Goal: Task Accomplishment & Management: Manage account settings

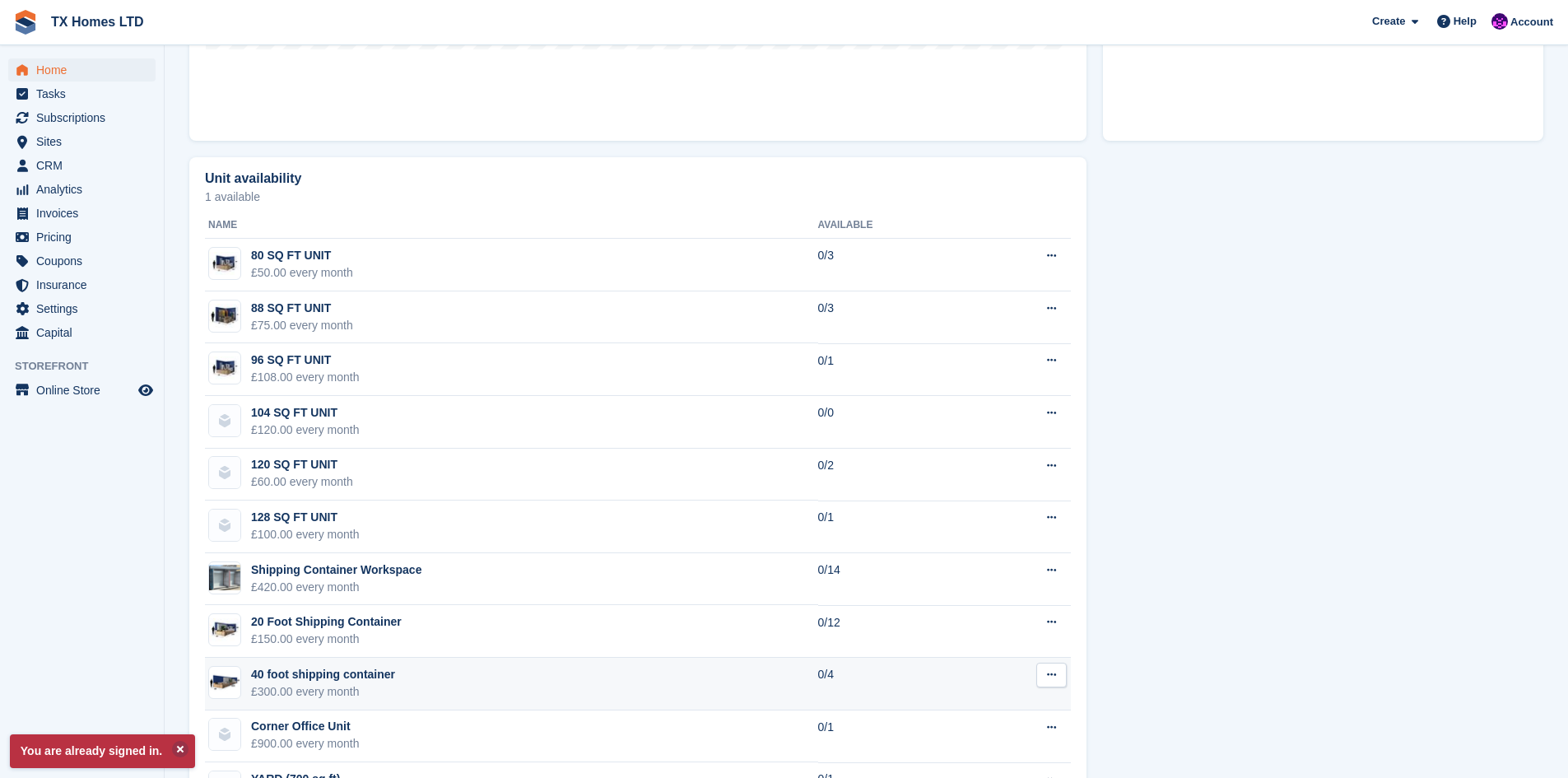
scroll to position [1054, 0]
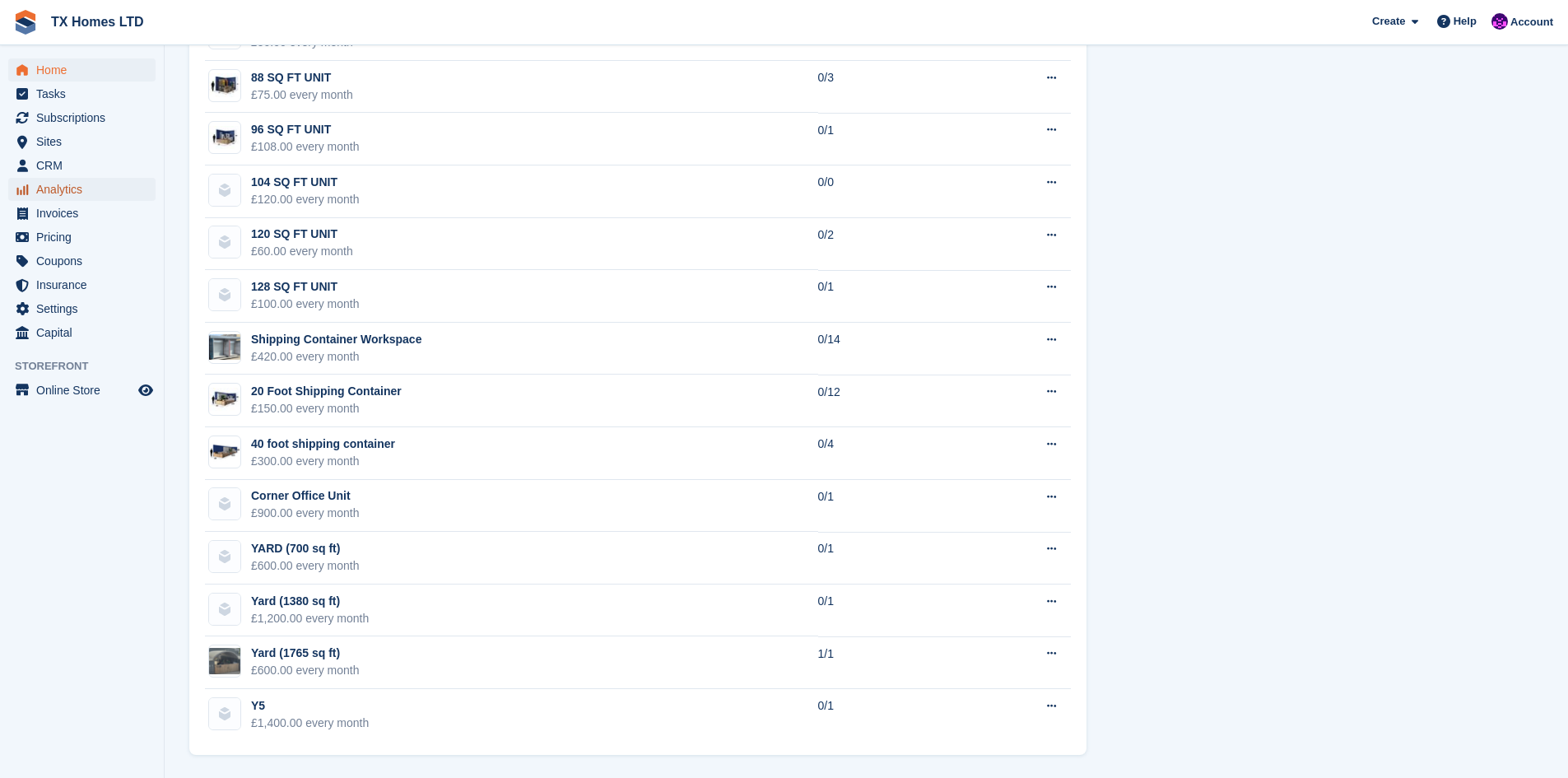
click at [101, 187] on span "Analytics" at bounding box center [85, 189] width 99 height 23
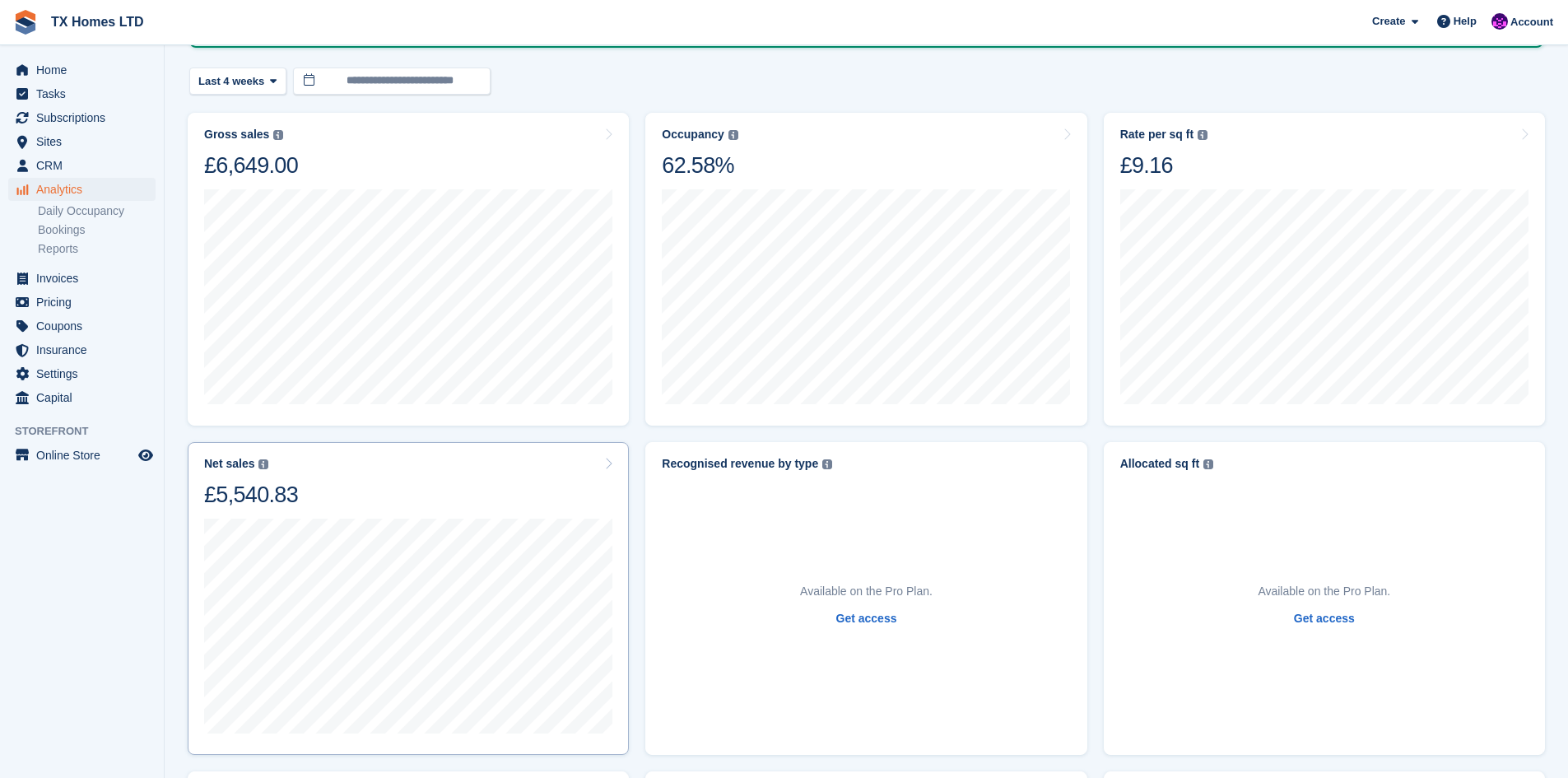
scroll to position [164, 0]
click at [46, 158] on span "CRM" at bounding box center [85, 165] width 99 height 23
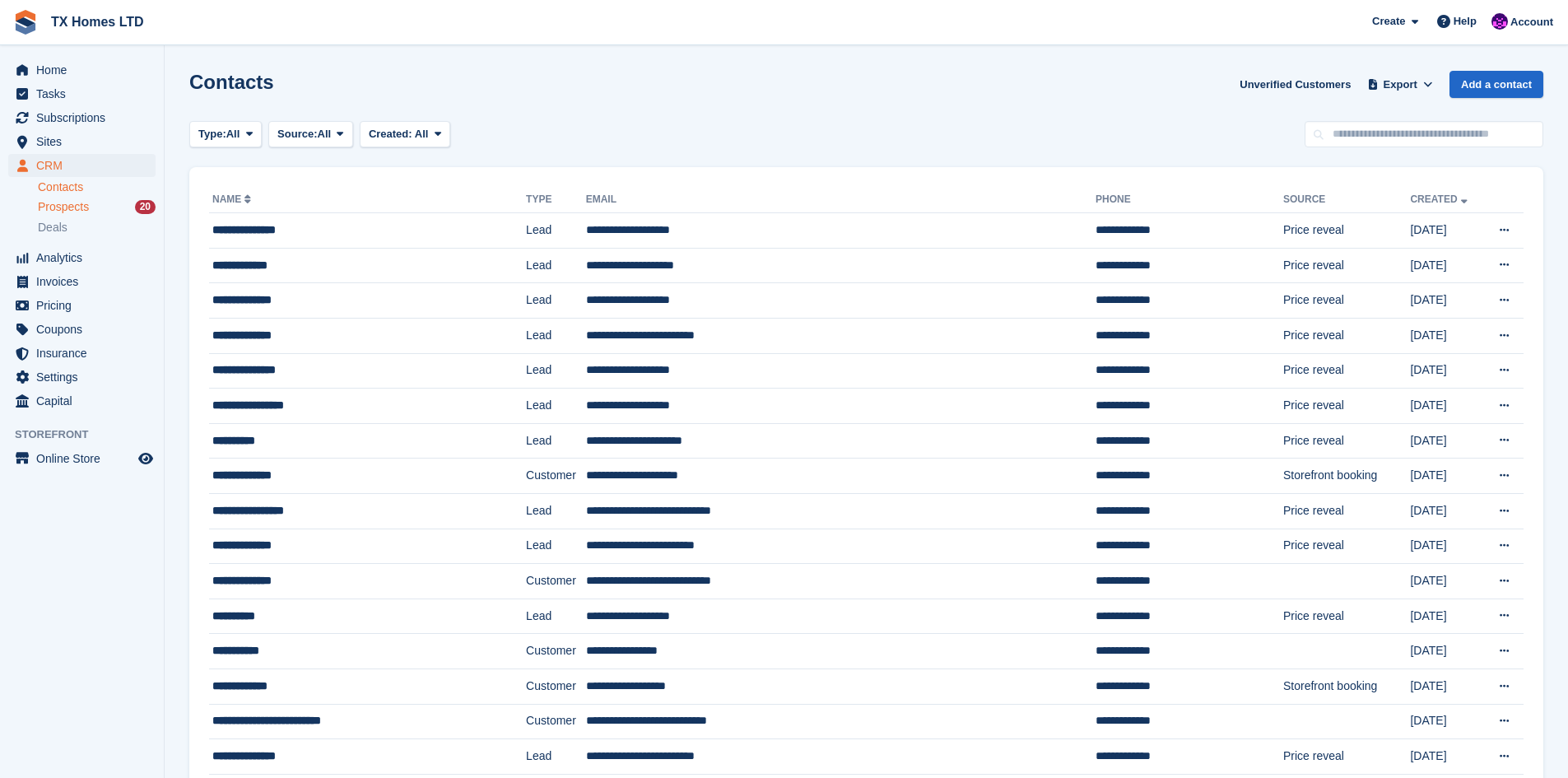
click at [63, 206] on span "Prospects" at bounding box center [63, 207] width 51 height 16
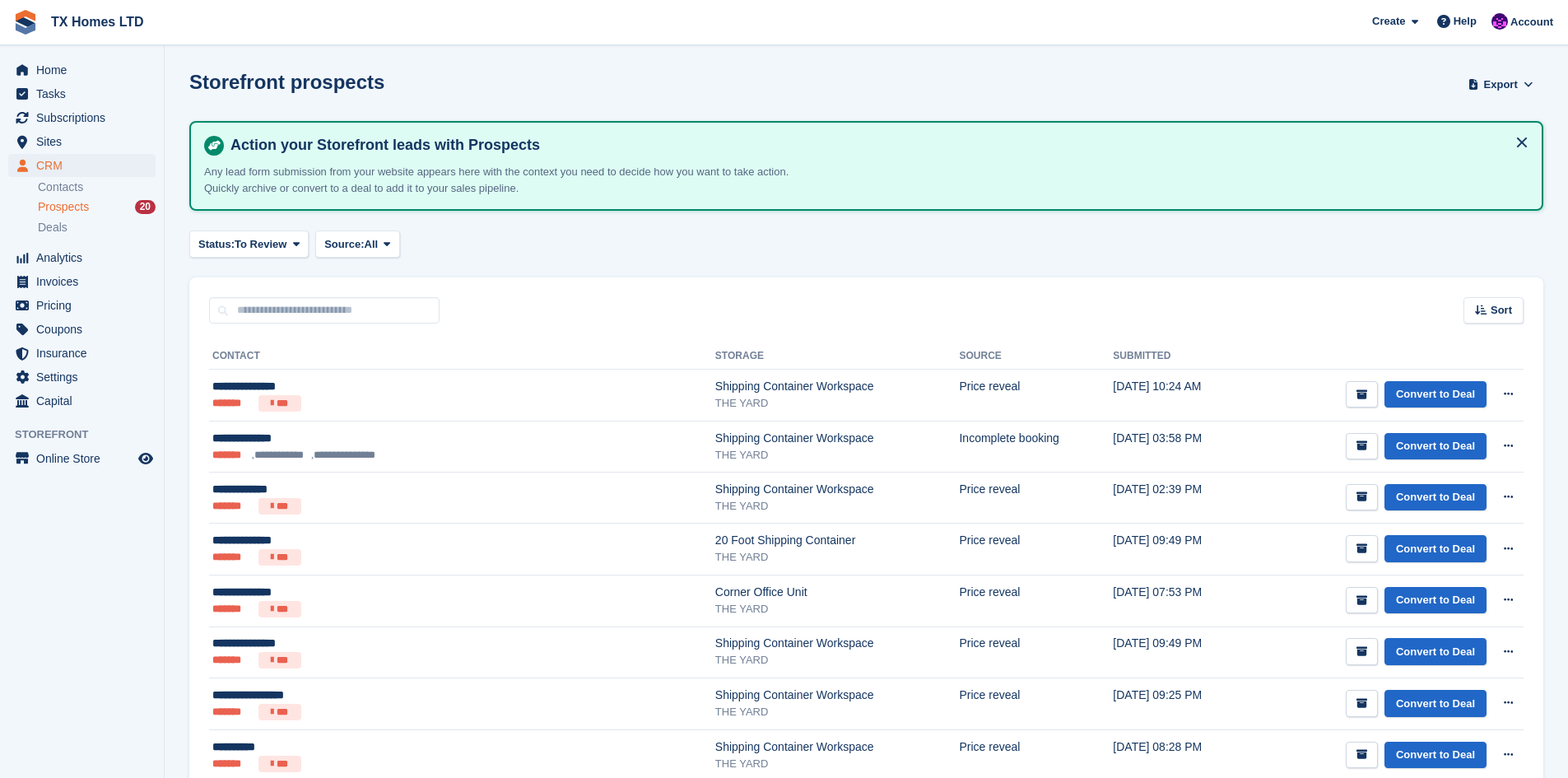
click at [948, 275] on section "Storefront prospects Export Export Prospects Export a CSV of all Prospects whic…" at bounding box center [866, 739] width 1404 height 1478
click at [69, 281] on span "Invoices" at bounding box center [85, 282] width 99 height 23
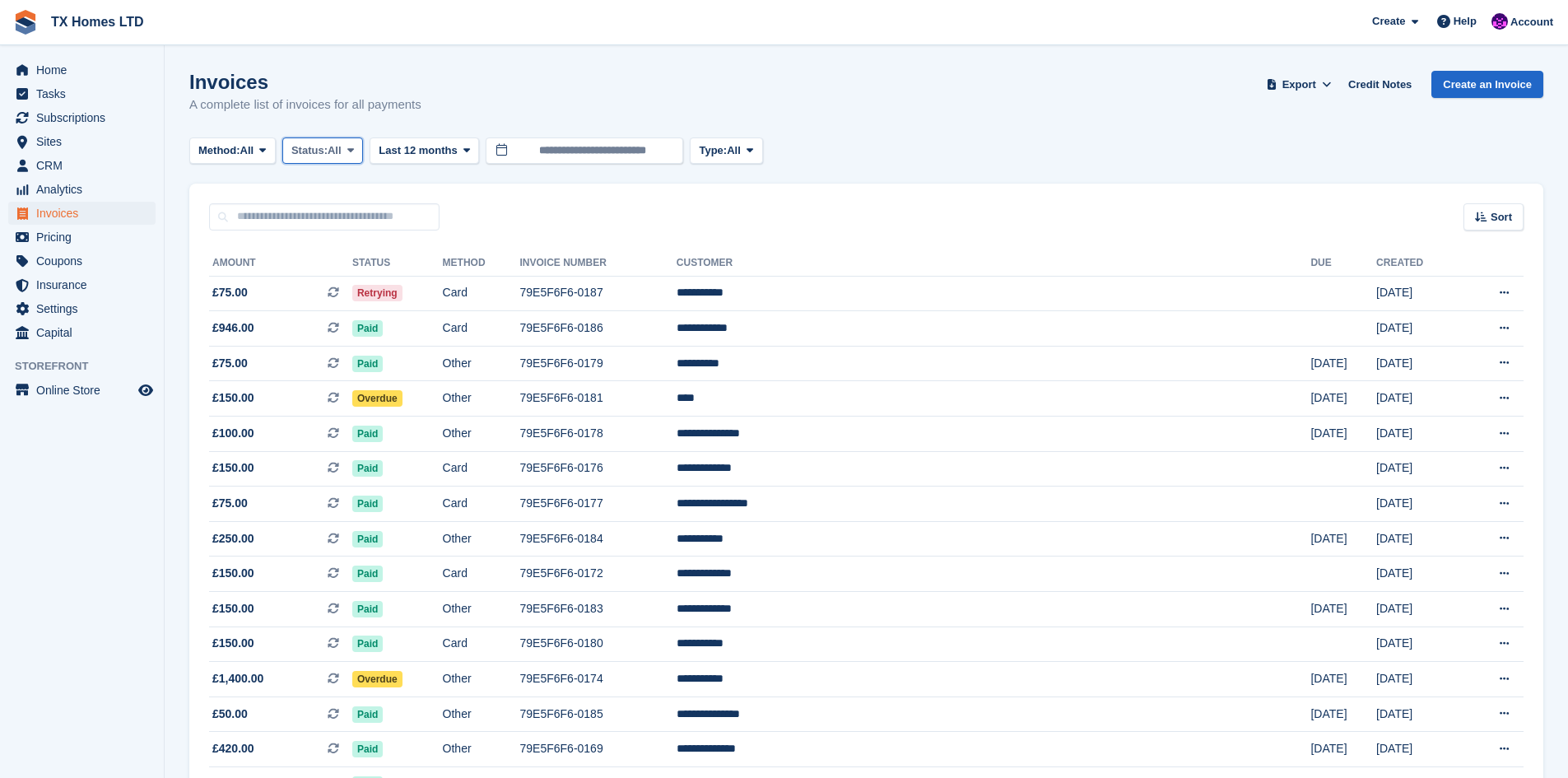
click at [320, 148] on span "Status:" at bounding box center [309, 150] width 36 height 17
click at [356, 283] on link "Open" at bounding box center [361, 278] width 143 height 29
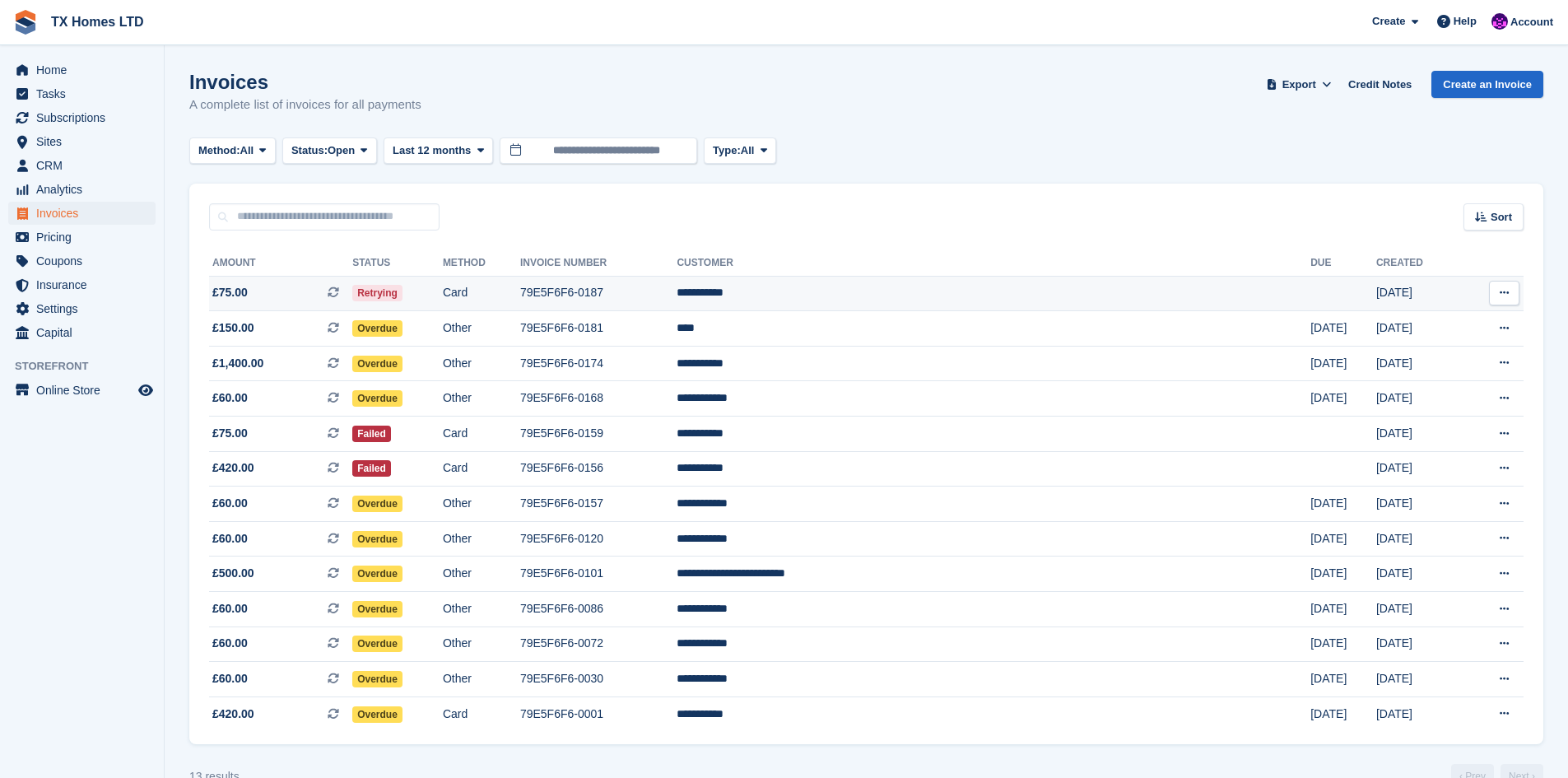
click at [892, 291] on td "**********" at bounding box center [994, 293] width 634 height 36
click at [678, 290] on td "79E5F6F6-0187" at bounding box center [599, 293] width 157 height 36
click at [926, 431] on td "**********" at bounding box center [994, 434] width 634 height 36
click at [874, 435] on td "**********" at bounding box center [994, 434] width 634 height 36
click at [354, 151] on span "Open" at bounding box center [341, 150] width 28 height 17
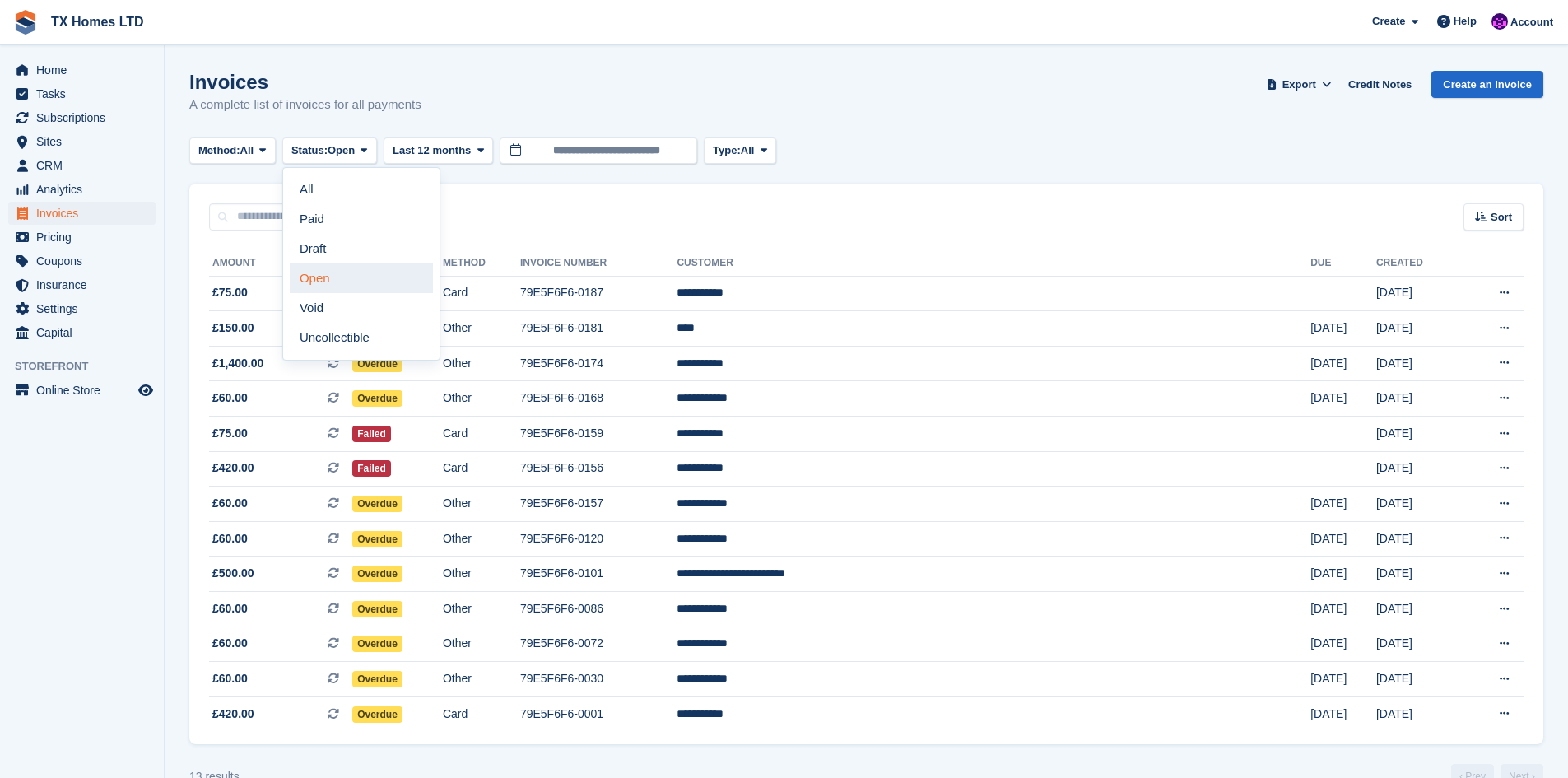
click at [375, 275] on link "Open" at bounding box center [361, 278] width 143 height 29
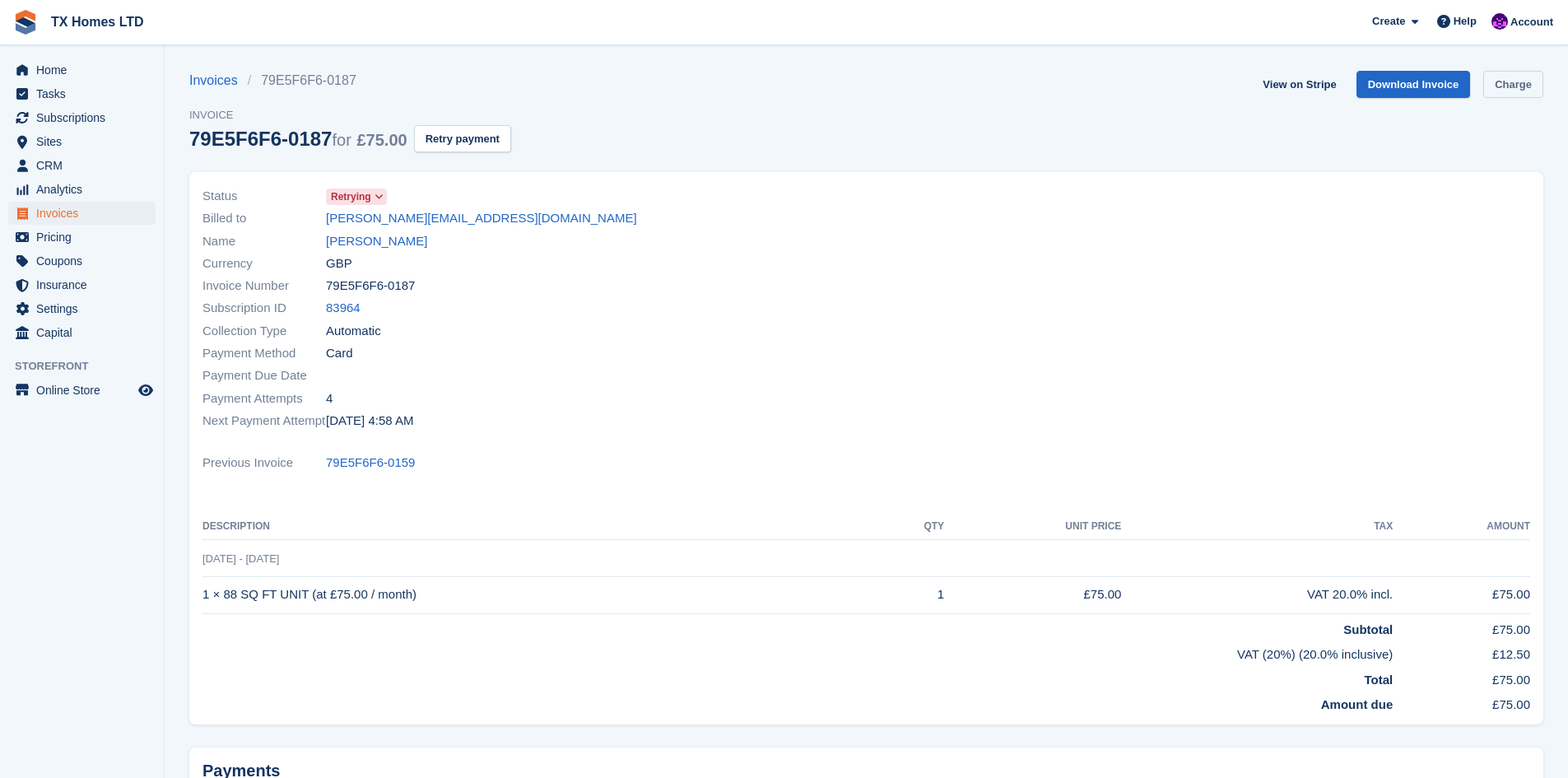
click at [1492, 89] on link "Charge" at bounding box center [1514, 84] width 60 height 28
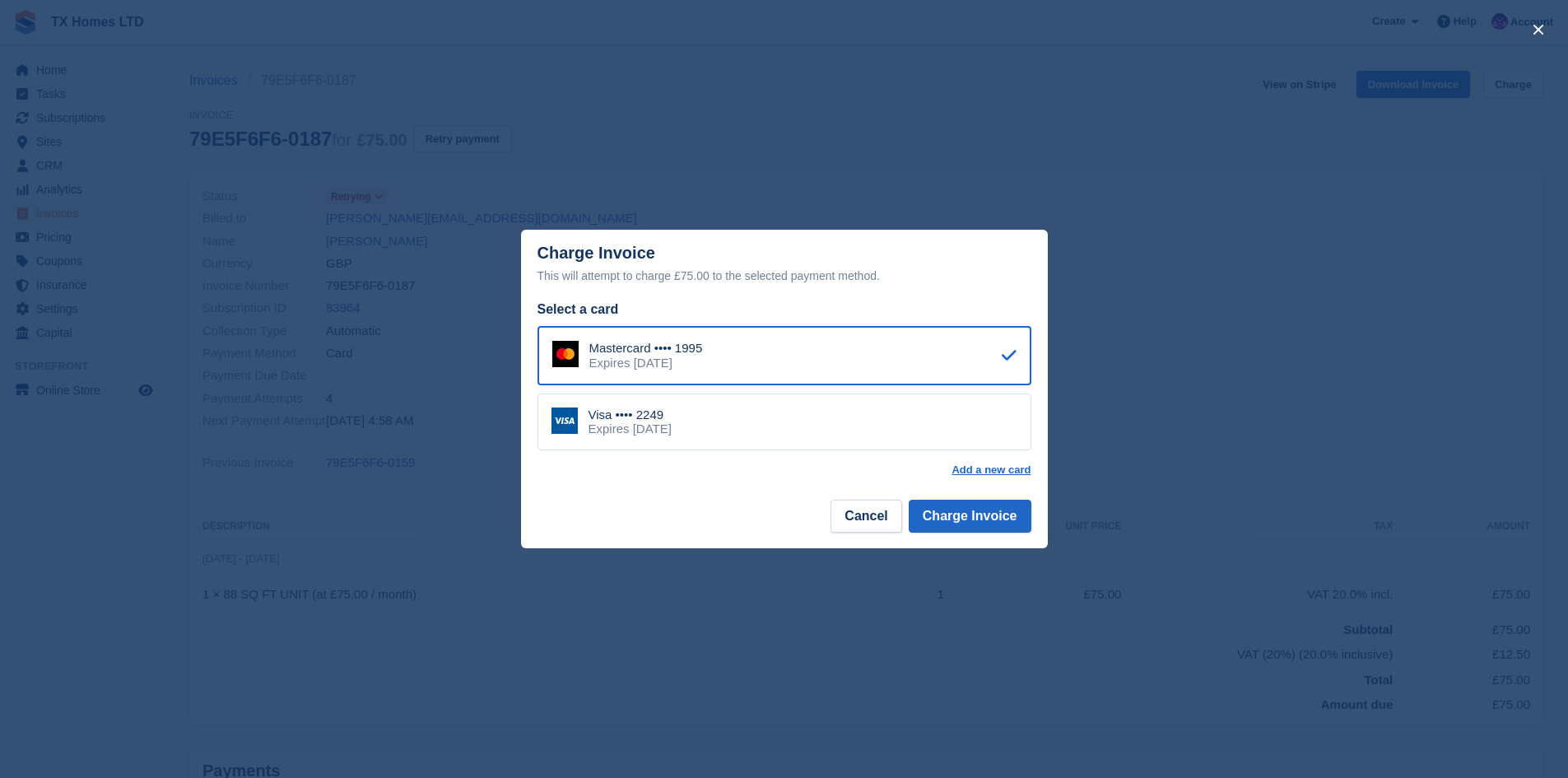
click at [672, 433] on div "Expires [DATE]" at bounding box center [631, 428] width 84 height 15
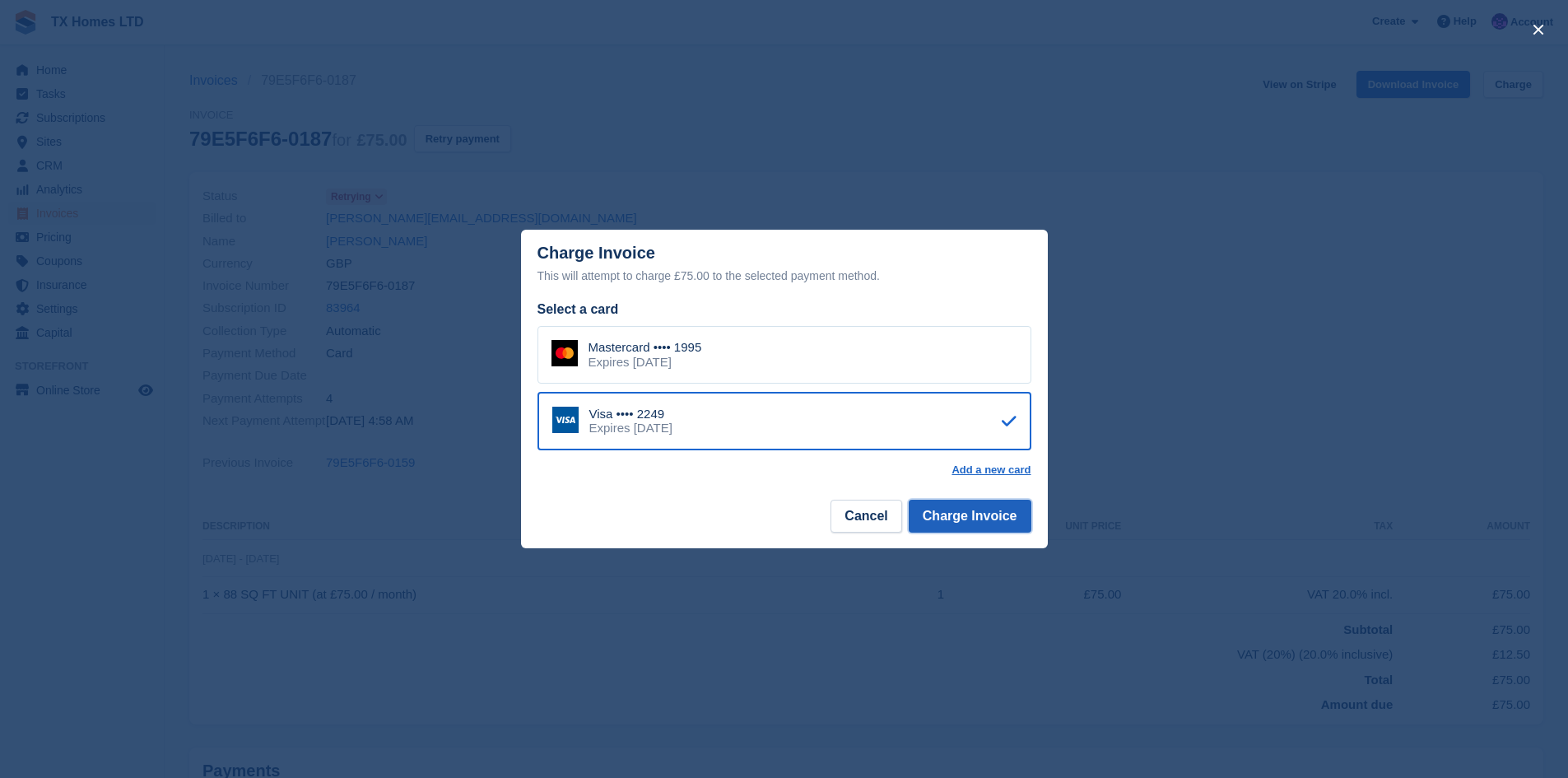
click at [990, 523] on button "Charge Invoice" at bounding box center [970, 515] width 123 height 33
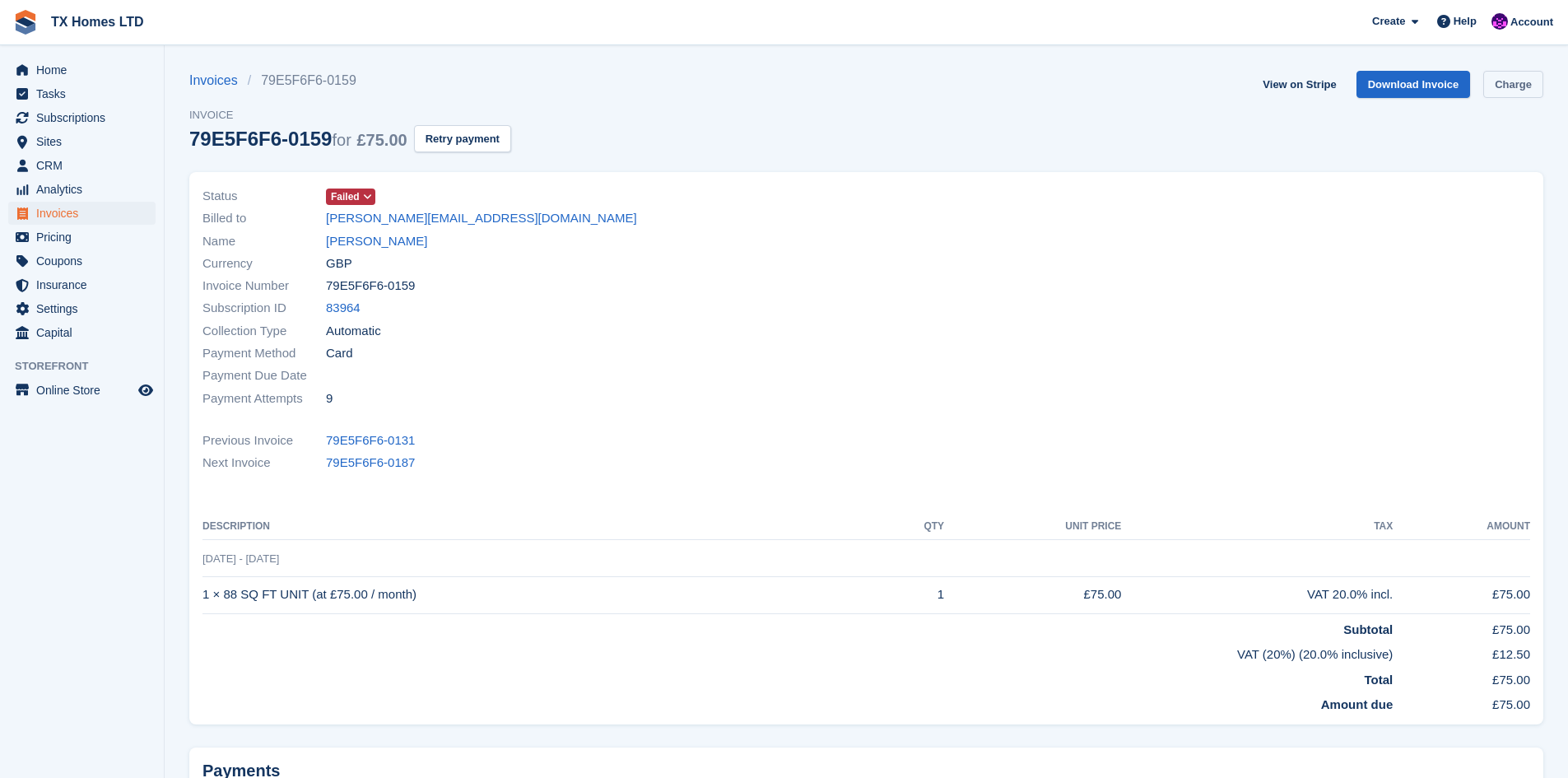
click at [1522, 84] on link "Charge" at bounding box center [1514, 84] width 60 height 28
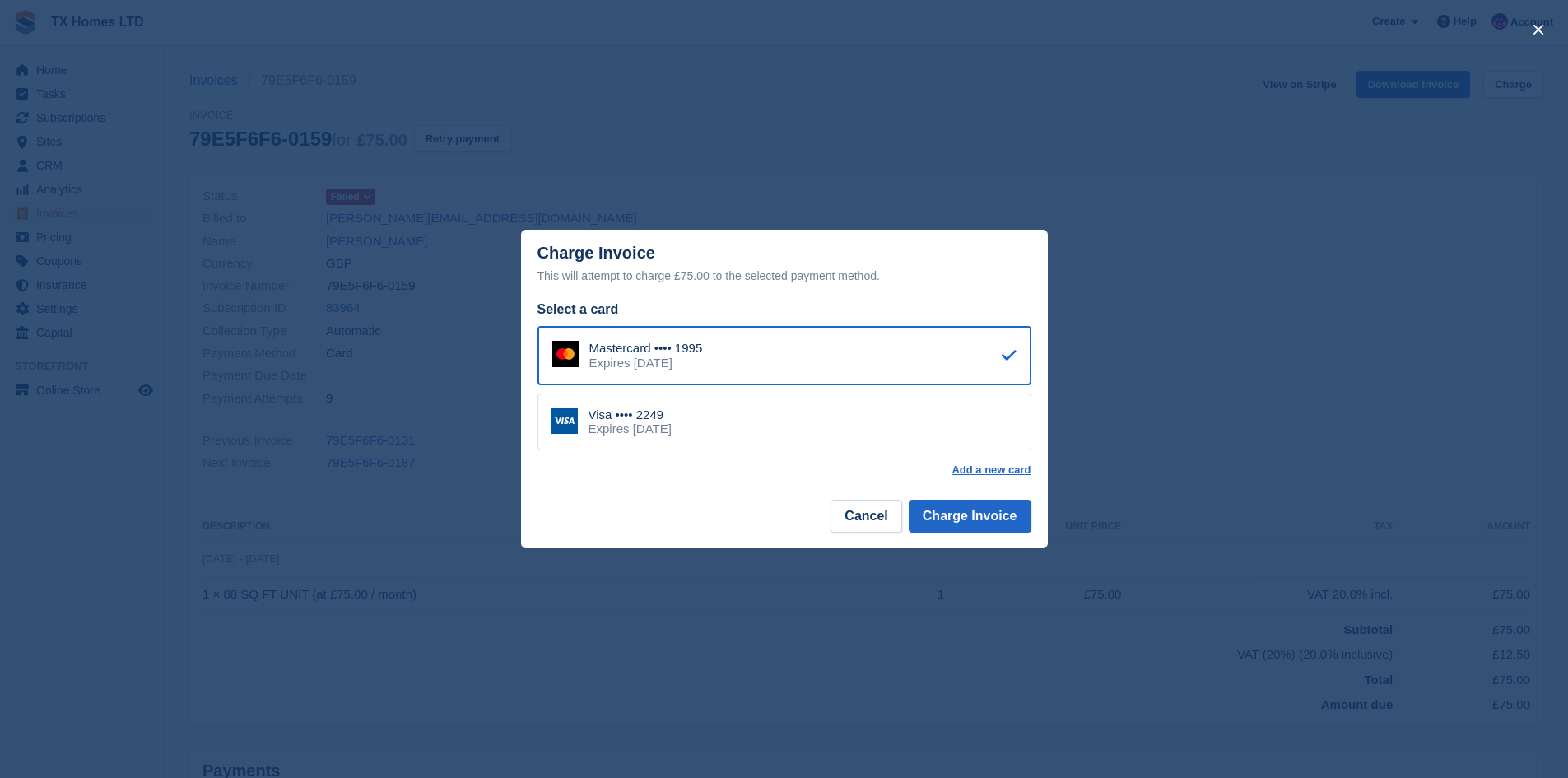
click at [895, 424] on div "Visa •••• 2249 Expires May 2029" at bounding box center [784, 422] width 494 height 58
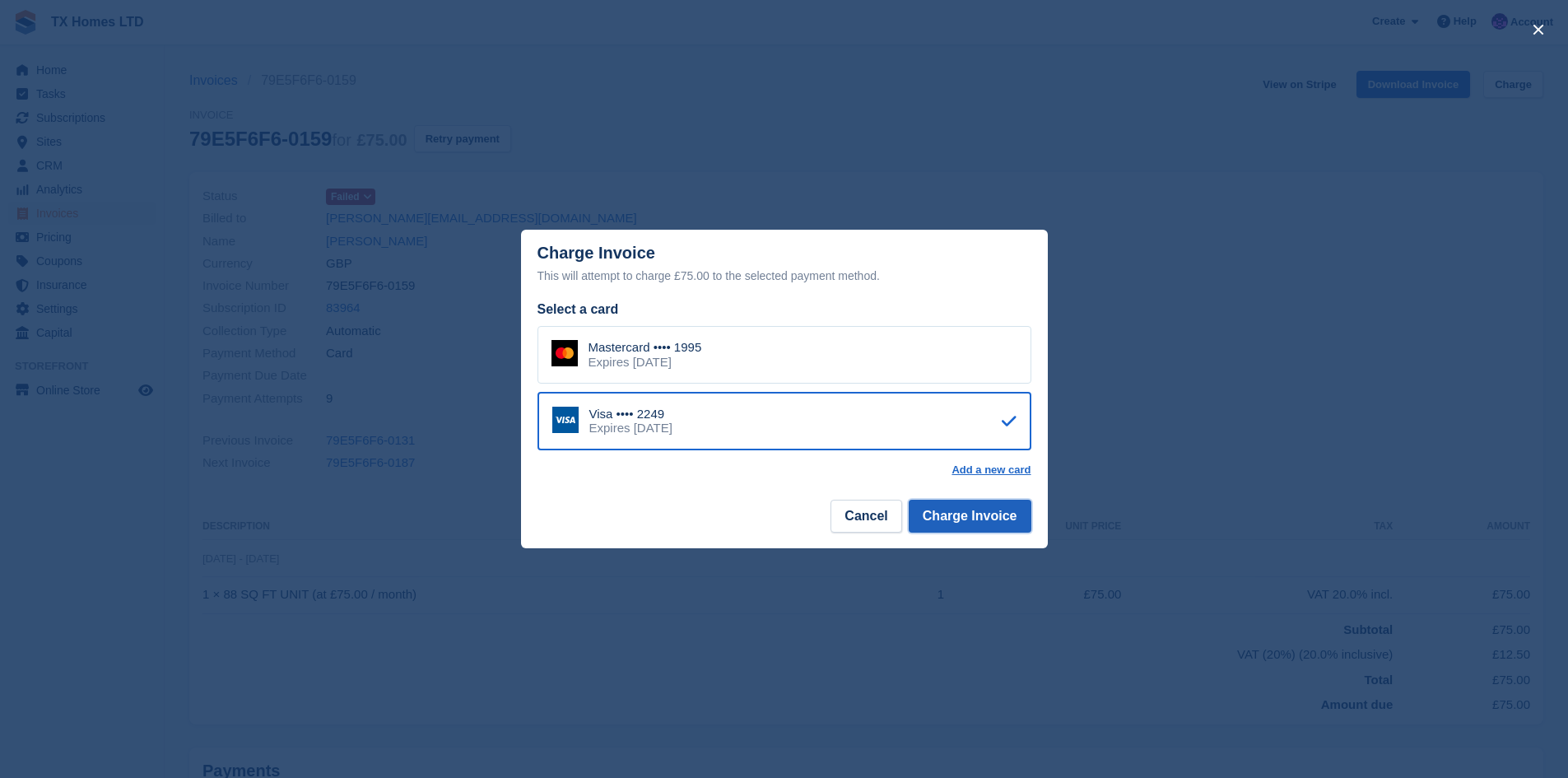
click at [967, 517] on button "Charge Invoice" at bounding box center [970, 515] width 123 height 33
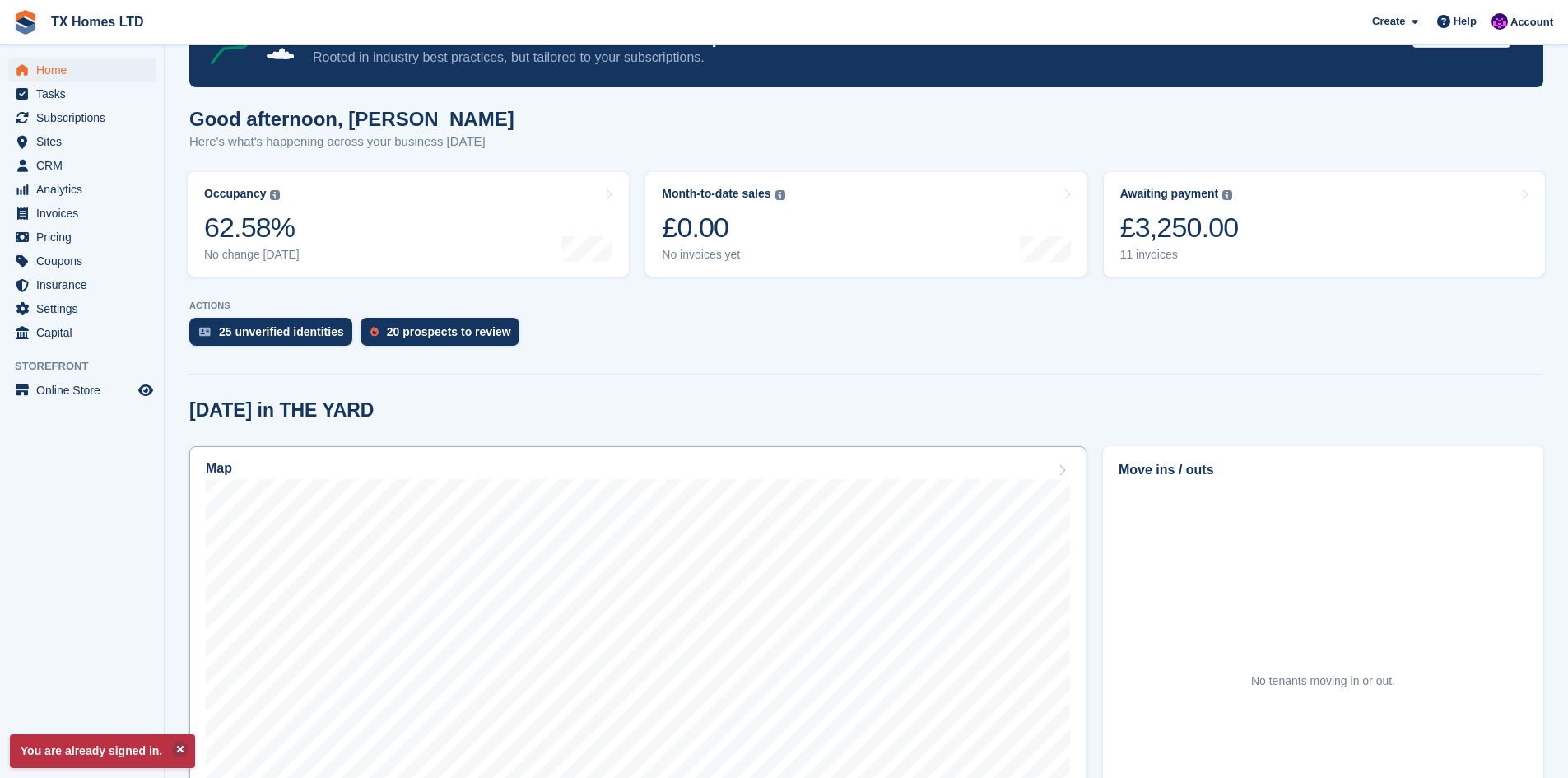
scroll to position [83, 0]
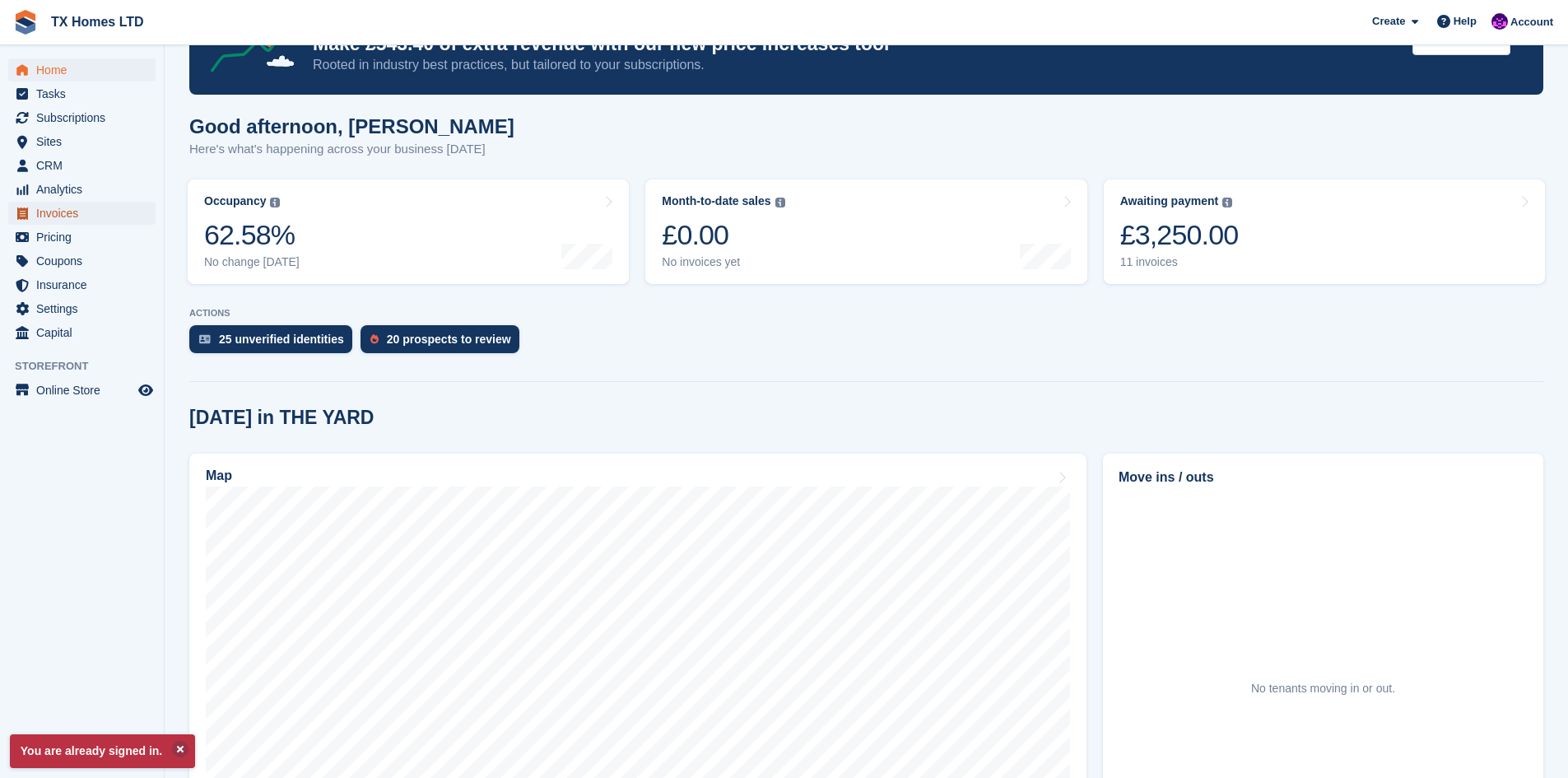
click at [49, 218] on span "Invoices" at bounding box center [85, 213] width 99 height 23
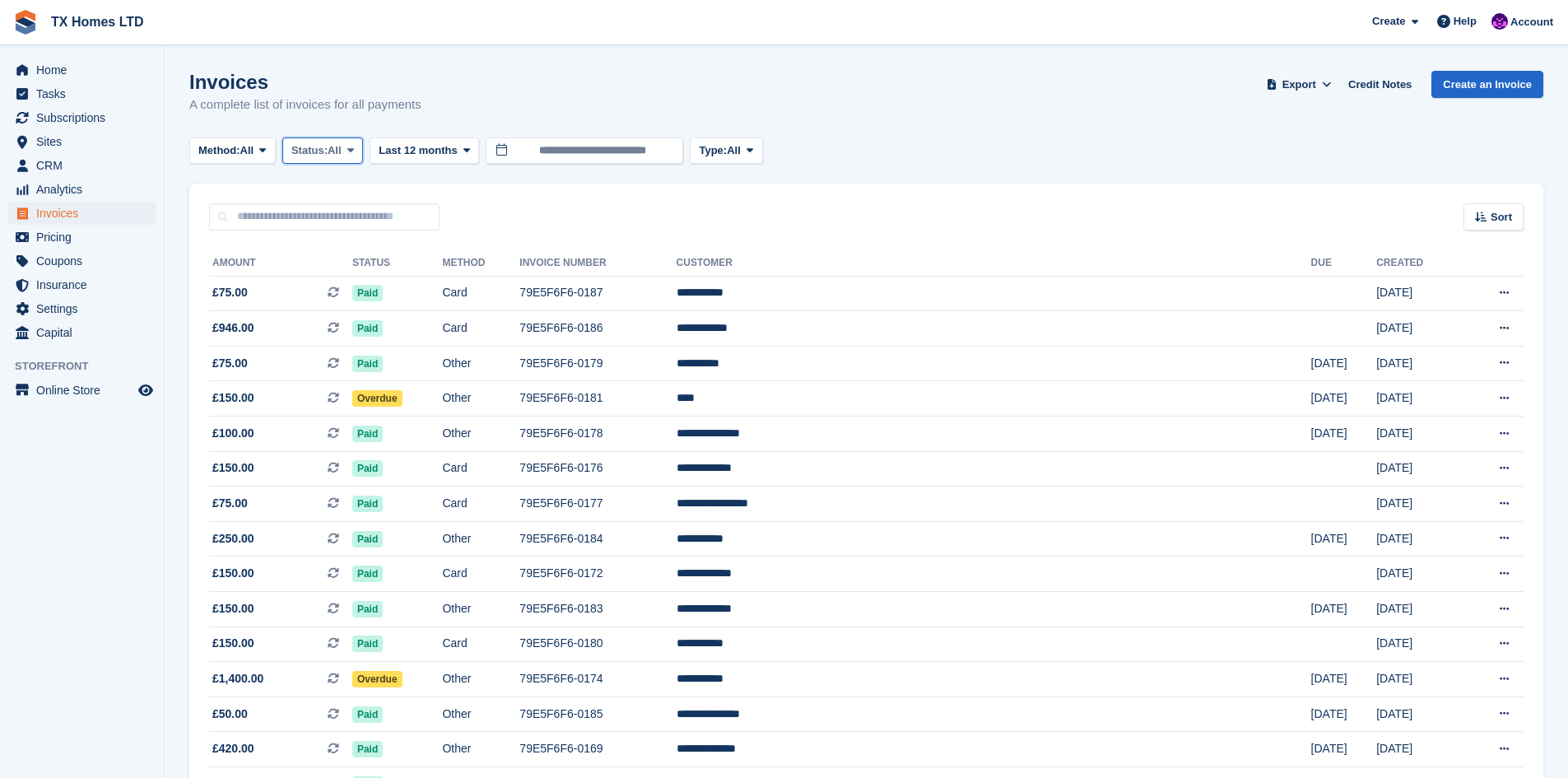
click at [344, 161] on button "Status: All" at bounding box center [322, 151] width 81 height 28
click at [311, 288] on link "Open" at bounding box center [361, 278] width 143 height 29
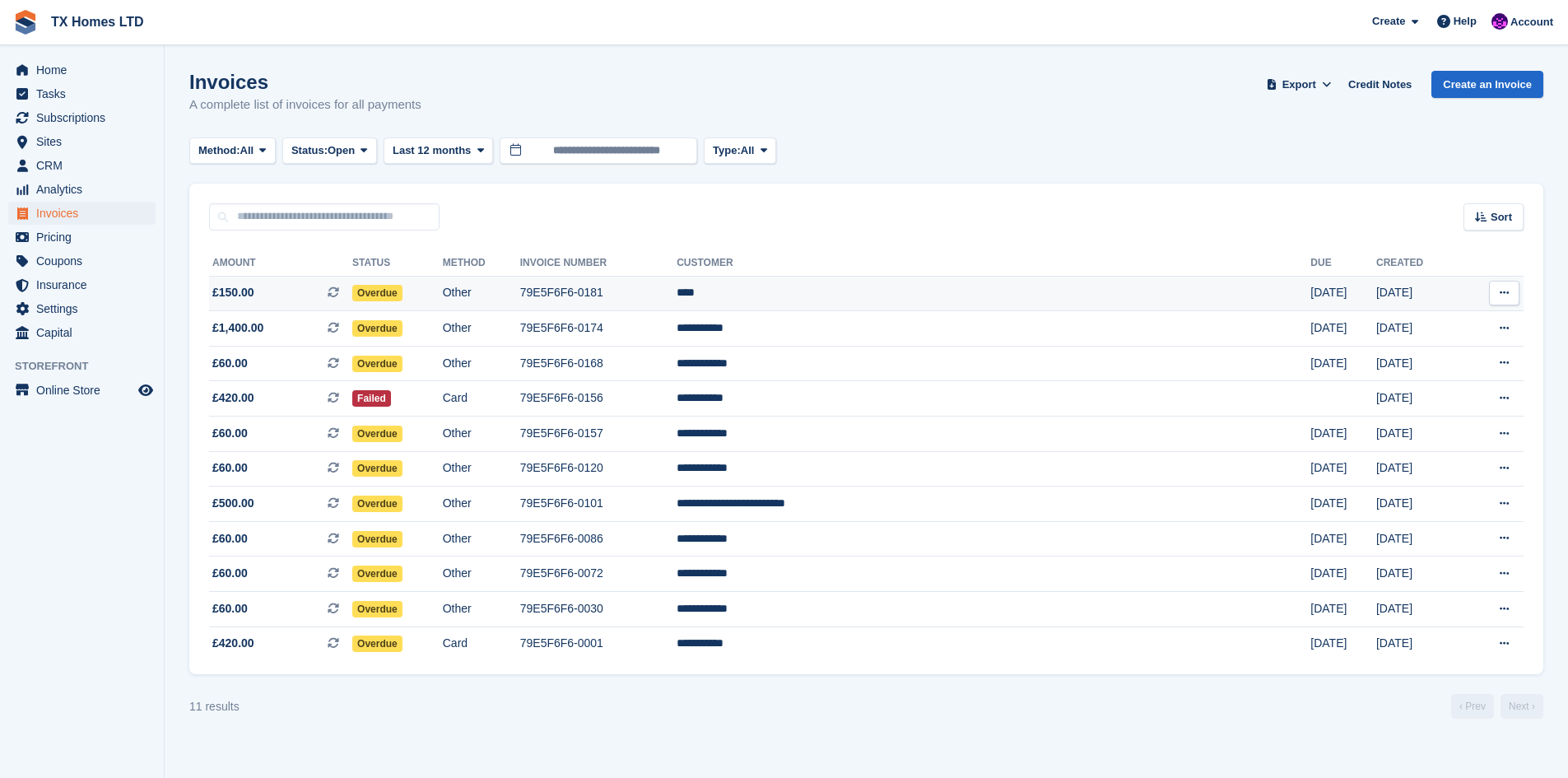
click at [257, 290] on span "£150.00 This is a recurring subscription invoice." at bounding box center [280, 292] width 143 height 17
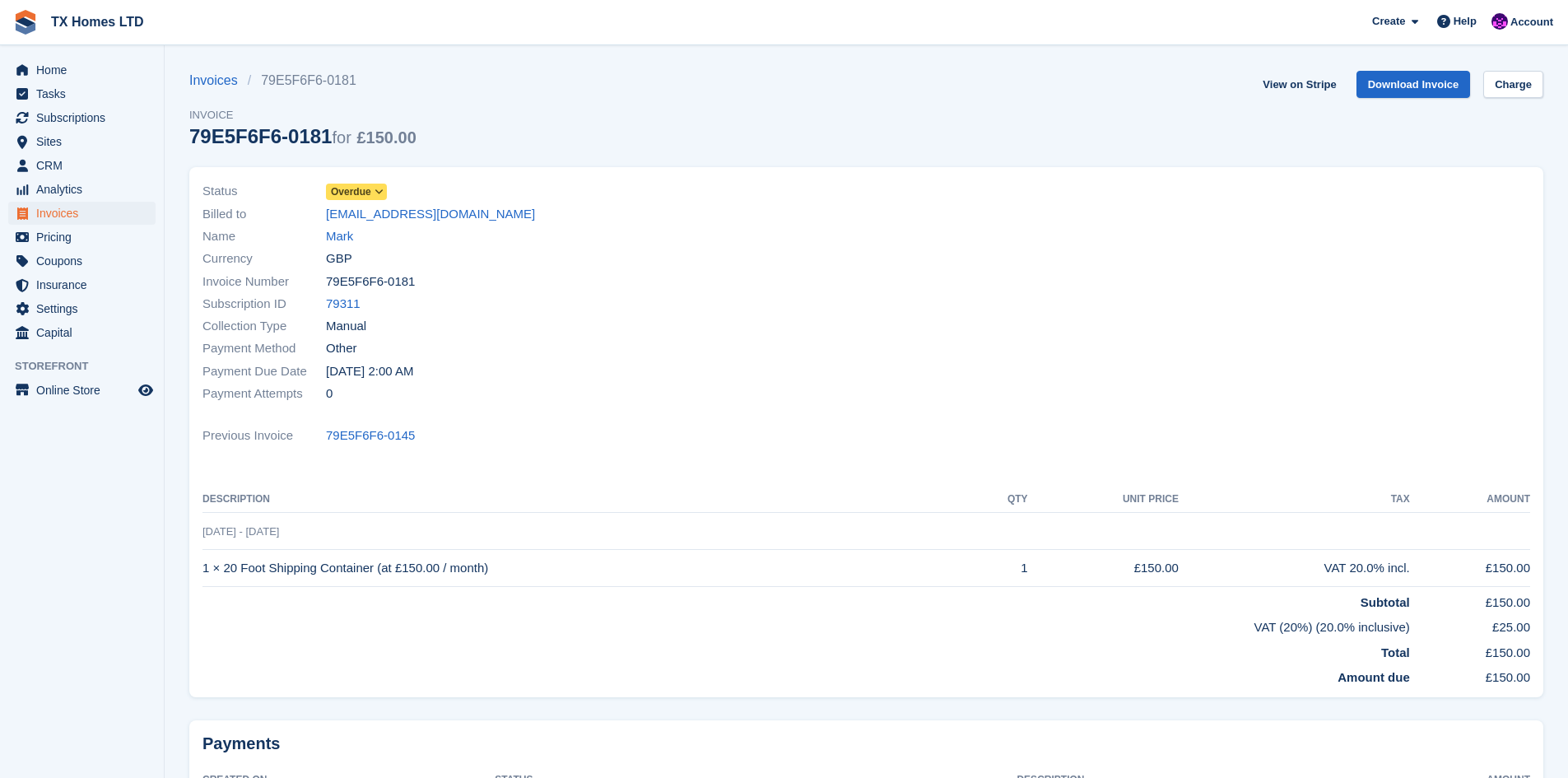
click at [370, 196] on span "Overdue" at bounding box center [351, 192] width 40 height 15
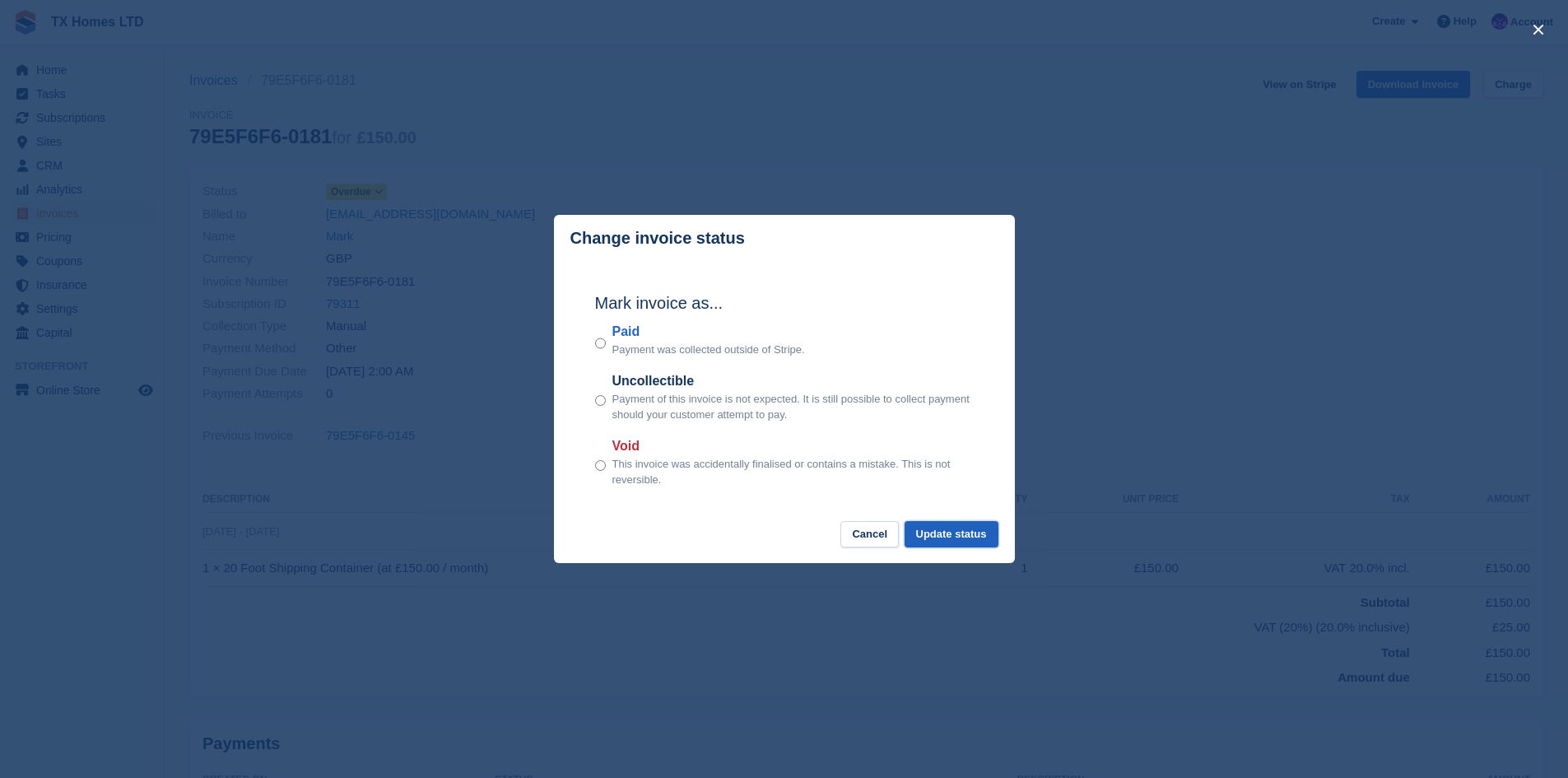
click at [960, 537] on button "Update status" at bounding box center [951, 535] width 94 height 28
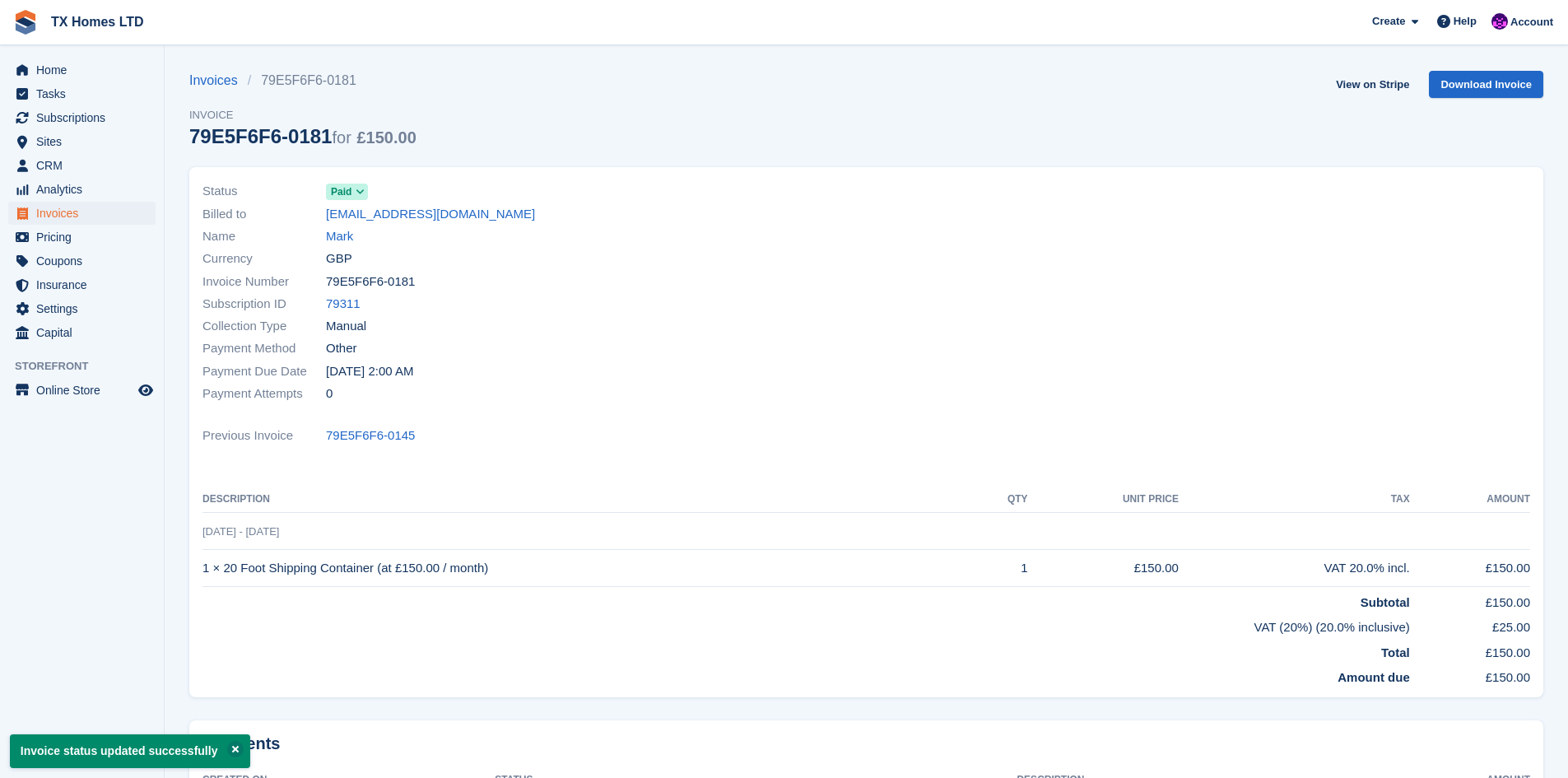
drag, startPoint x: 233, startPoint y: 95, endPoint x: 198, endPoint y: 68, distance: 44.2
click at [232, 90] on div "Invoices 79E5F6F6-0181 Invoice 79E5F6F6-0181 for £150.00" at bounding box center [303, 119] width 227 height 96
click at [215, 83] on link "Invoices" at bounding box center [219, 81] width 59 height 20
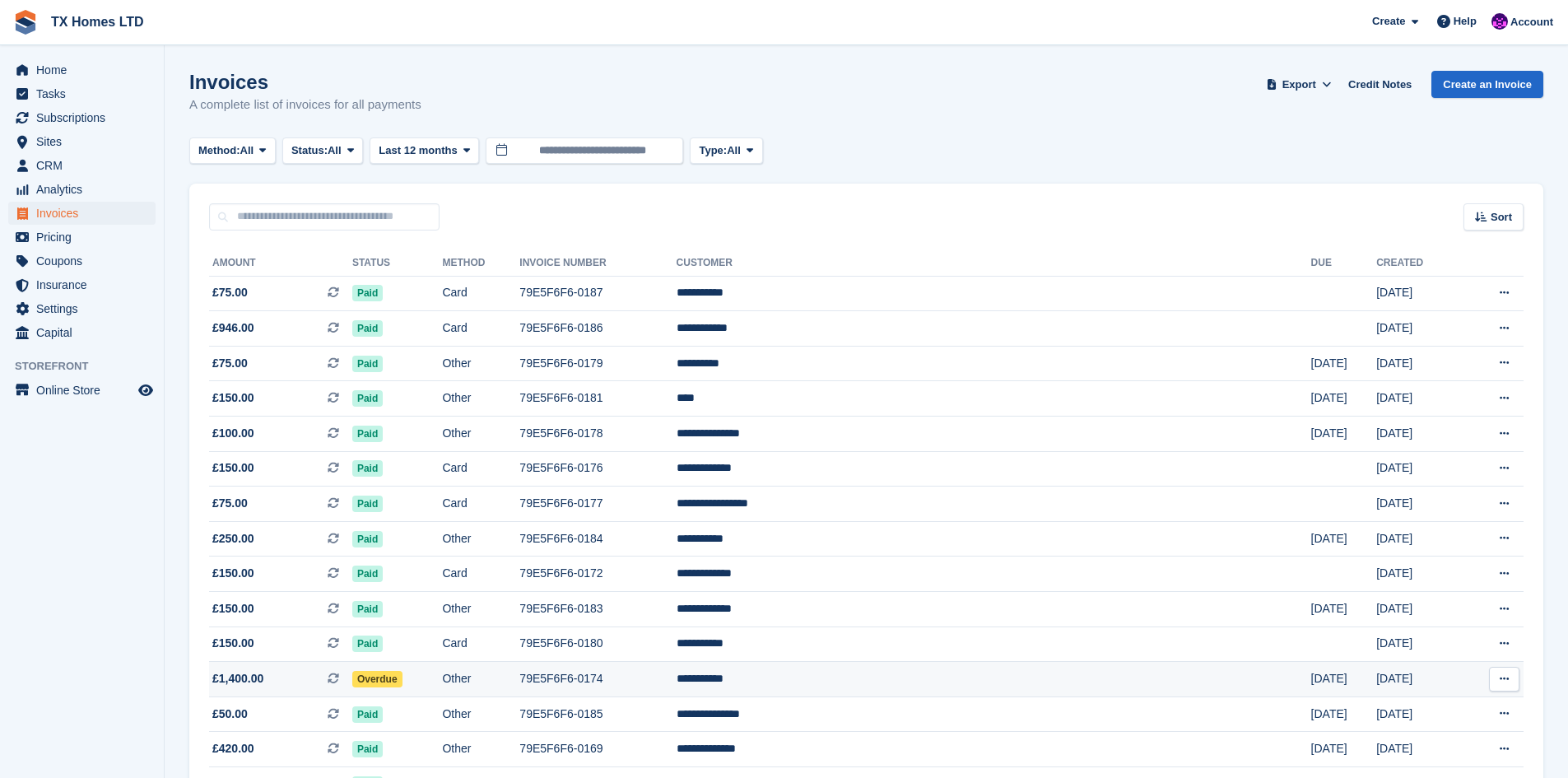
scroll to position [83, 0]
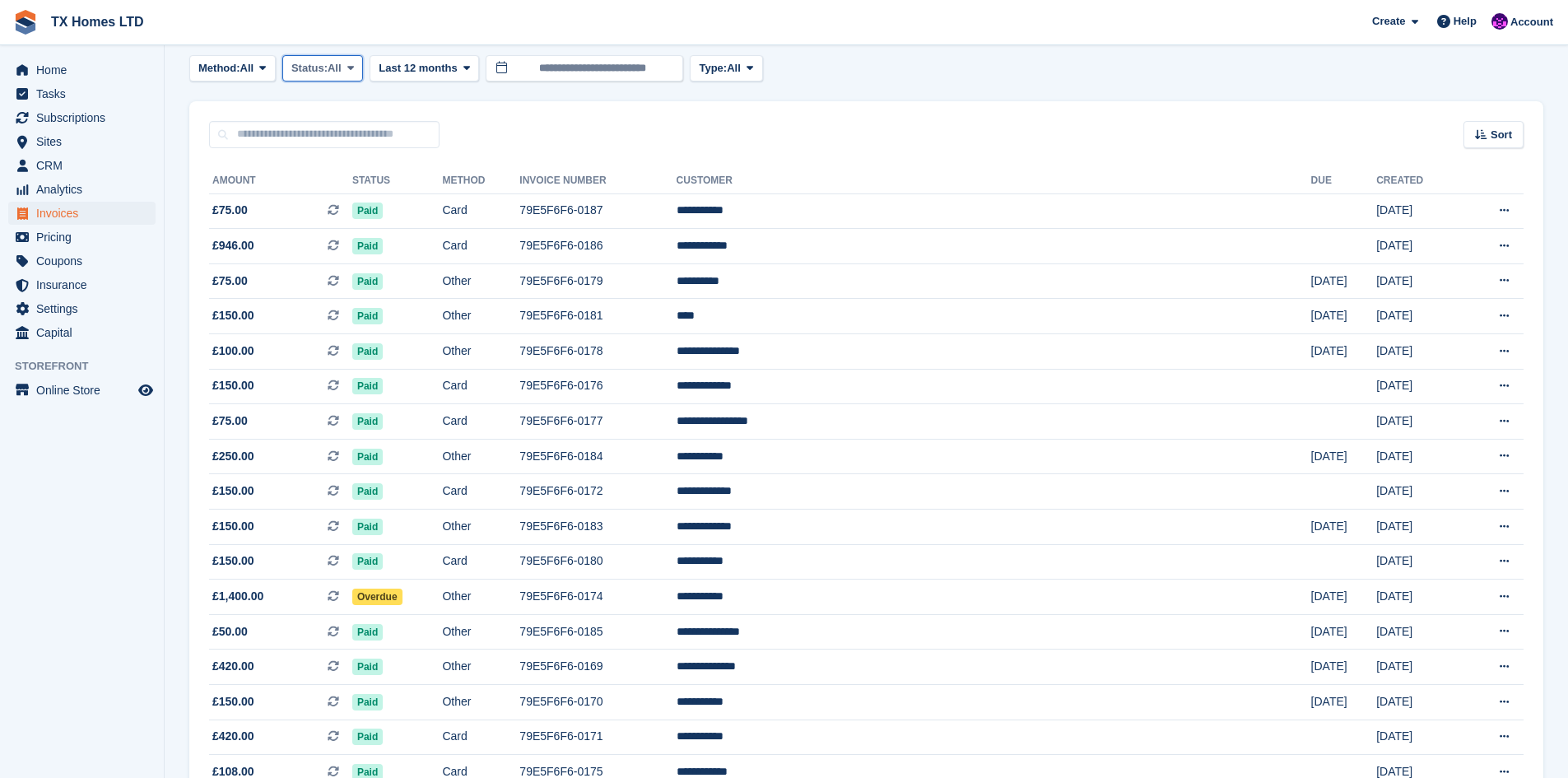
click at [318, 69] on span "Status:" at bounding box center [309, 68] width 36 height 17
click at [353, 191] on link "Open" at bounding box center [361, 195] width 143 height 29
